Goal: Task Accomplishment & Management: Manage account settings

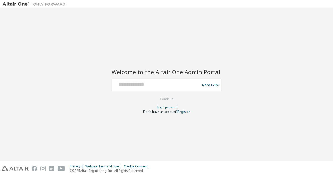
click at [151, 90] on div at bounding box center [157, 85] width 86 height 10
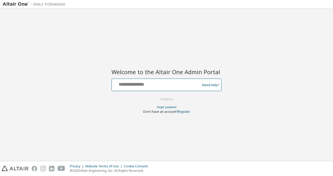
click at [146, 87] on input "text" at bounding box center [157, 84] width 86 height 8
type input "**********"
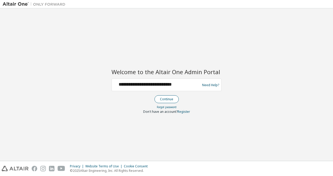
click at [172, 99] on button "Continue" at bounding box center [166, 100] width 24 height 8
